Goal: Task Accomplishment & Management: Manage account settings

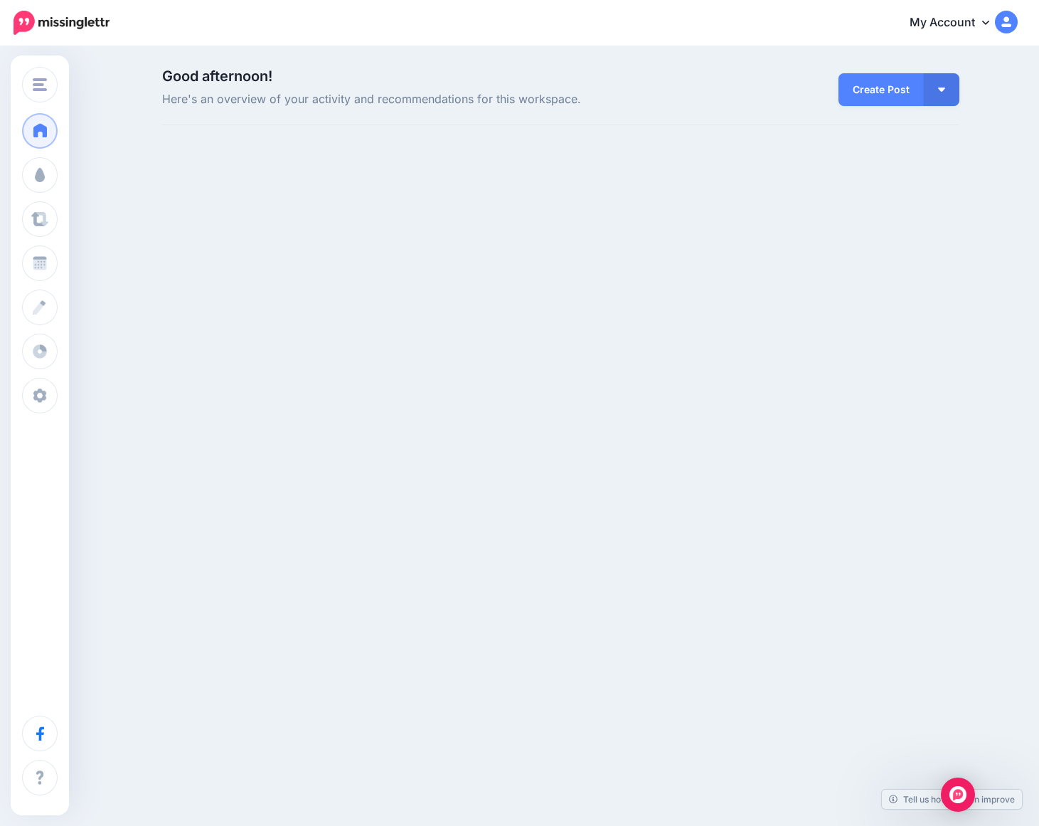
click at [983, 22] on icon at bounding box center [985, 21] width 7 height 11
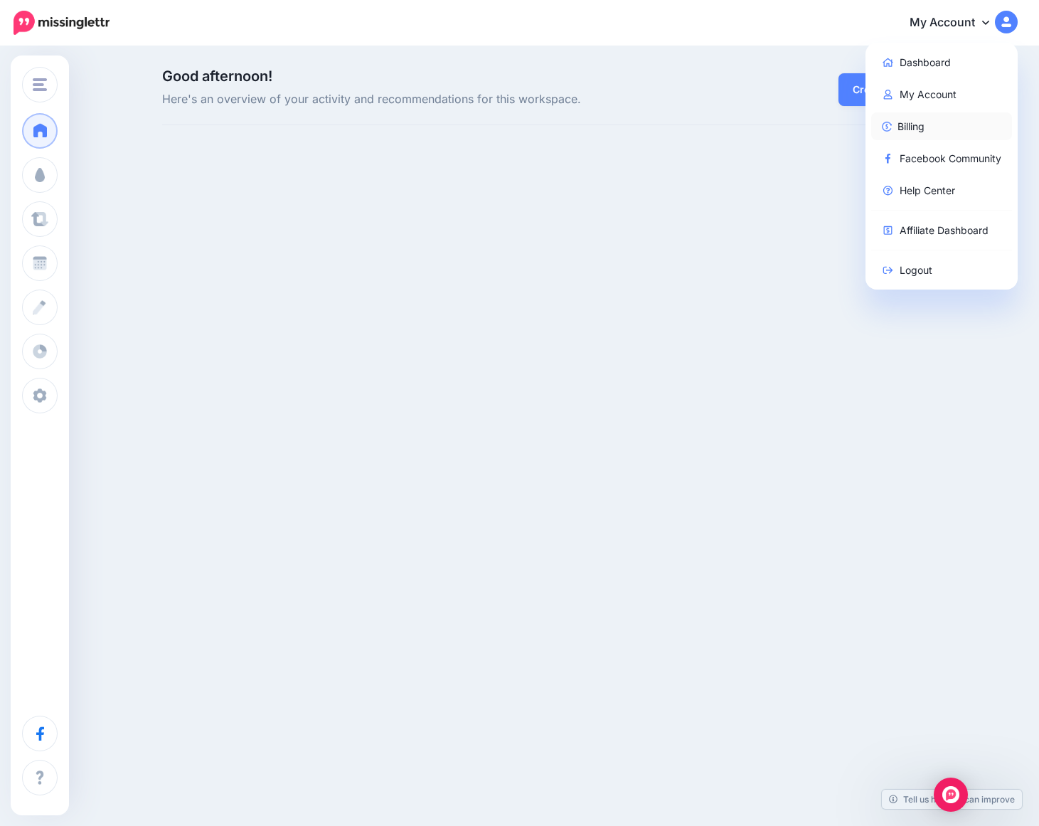
click at [936, 126] on link "Billing" at bounding box center [941, 126] width 141 height 28
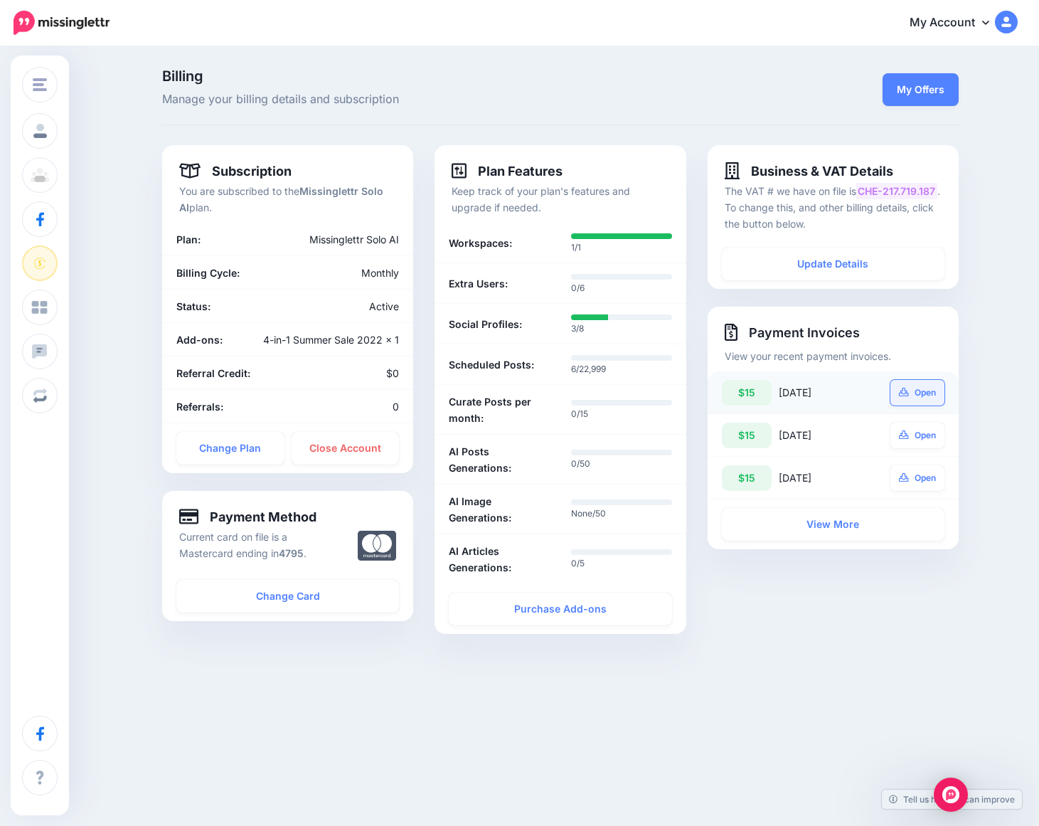
click at [919, 394] on link "Open" at bounding box center [917, 393] width 54 height 26
click at [993, 23] on link "My Account" at bounding box center [956, 23] width 122 height 35
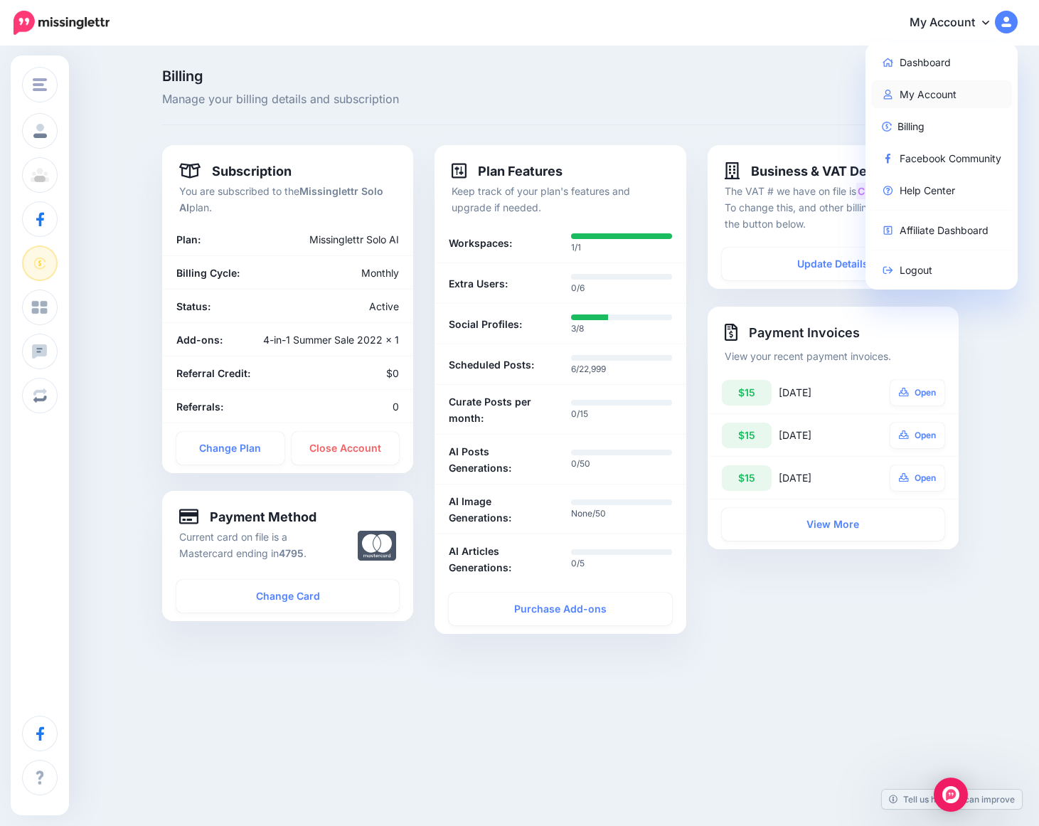
click at [940, 90] on link "My Account" at bounding box center [941, 94] width 141 height 28
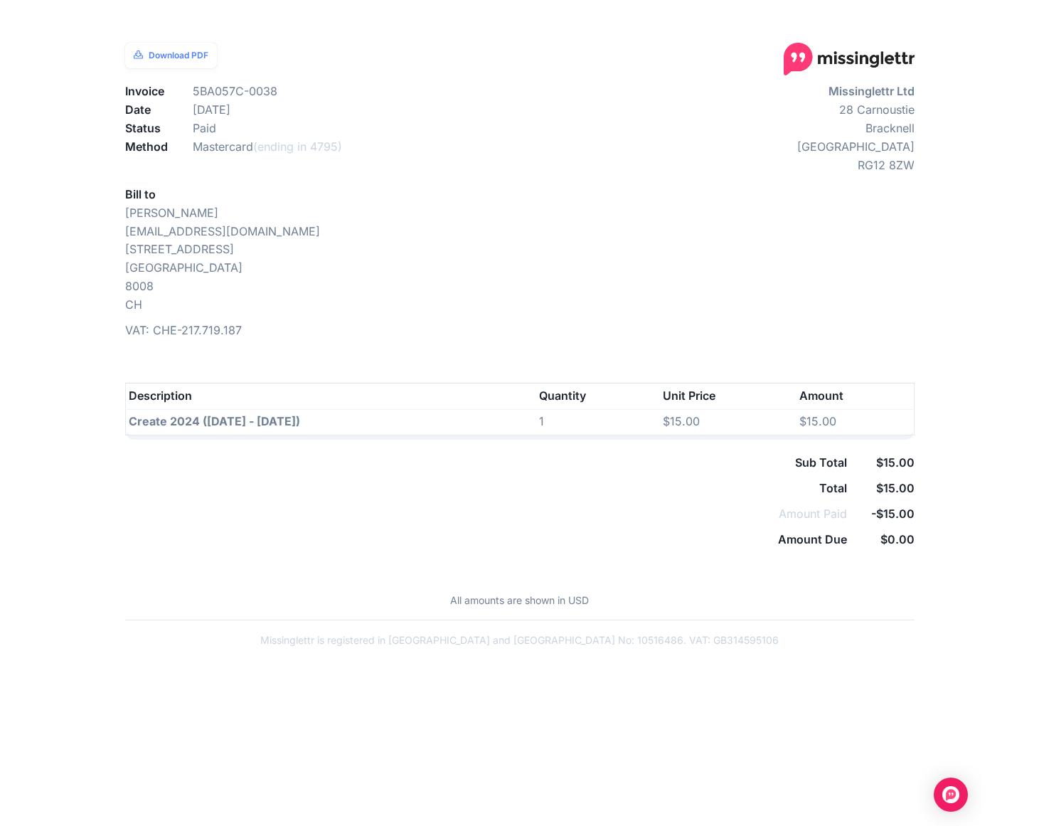
scroll to position [4, 0]
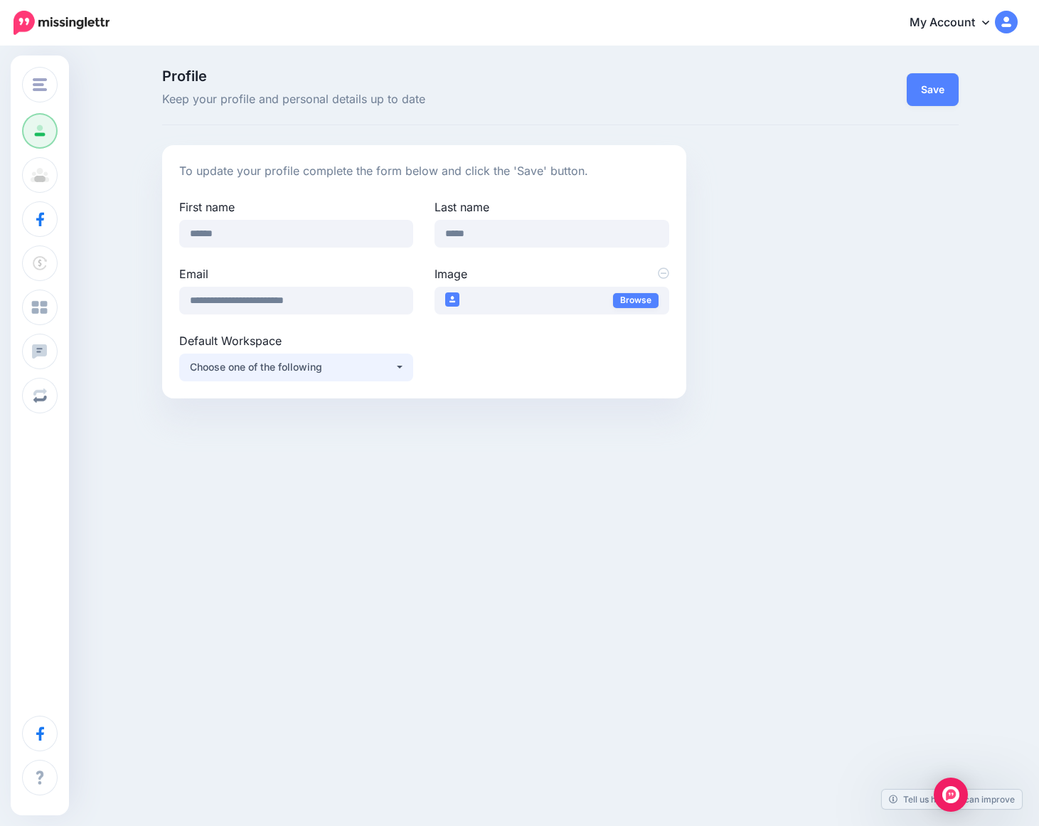
click at [393, 369] on div "Choose one of the following" at bounding box center [292, 366] width 205 height 17
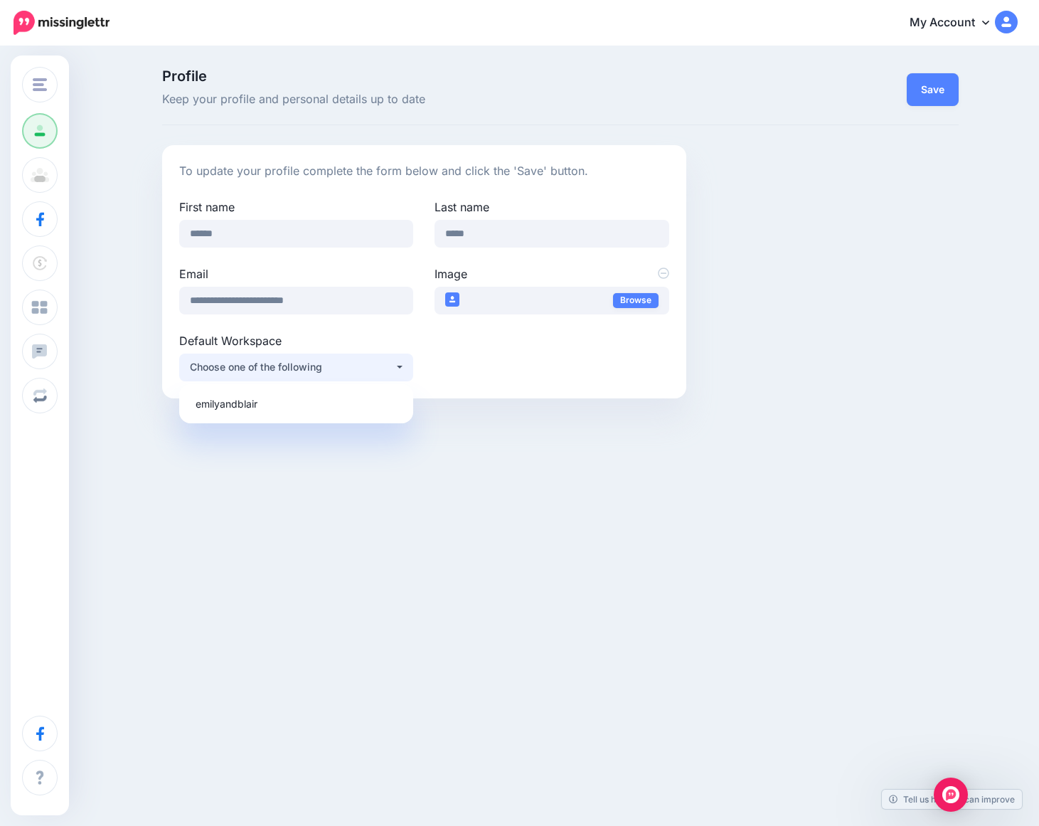
click at [394, 367] on div "Choose one of the following" at bounding box center [292, 366] width 205 height 17
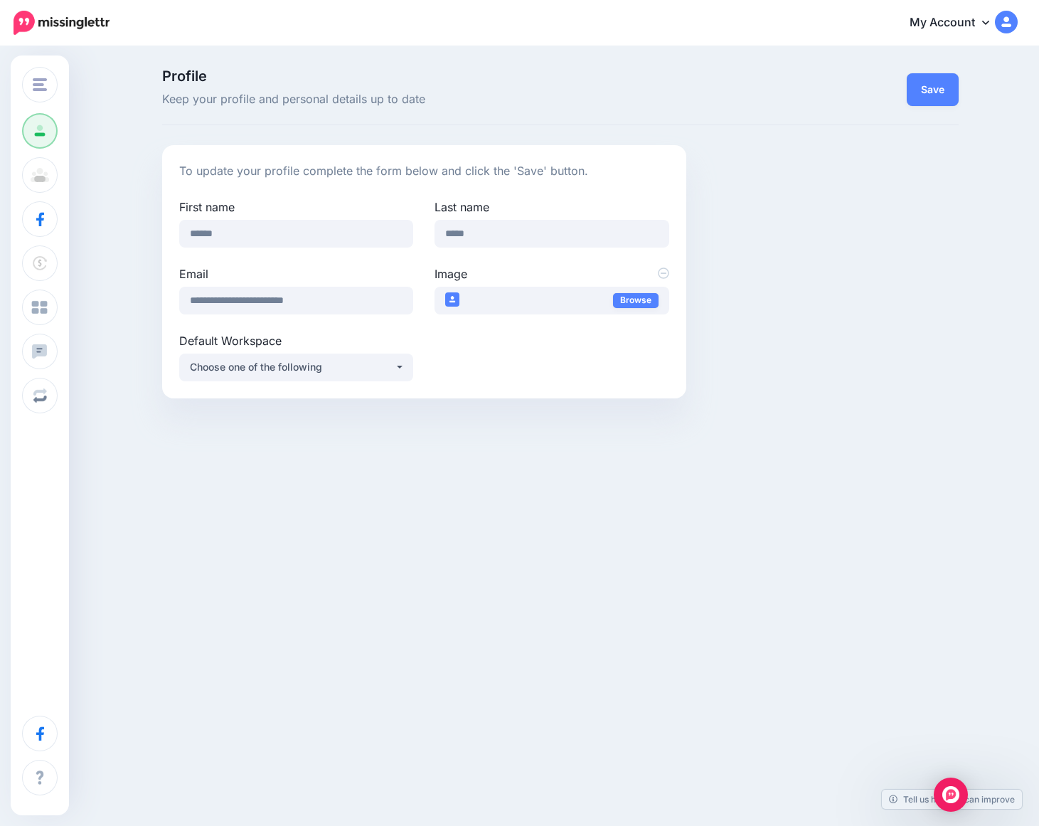
click at [834, 222] on div "**********" at bounding box center [560, 271] width 818 height 253
